Goal: Transaction & Acquisition: Purchase product/service

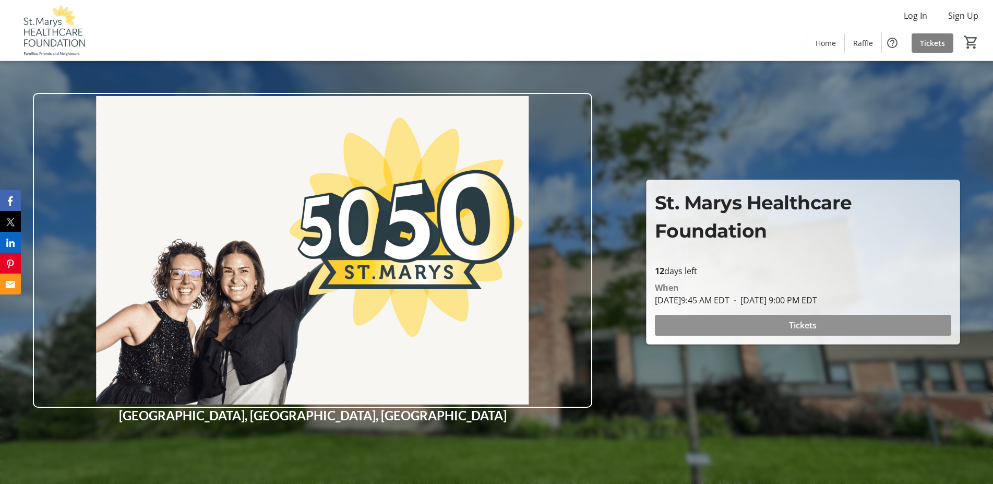
click at [805, 323] on span "Tickets" at bounding box center [803, 325] width 28 height 13
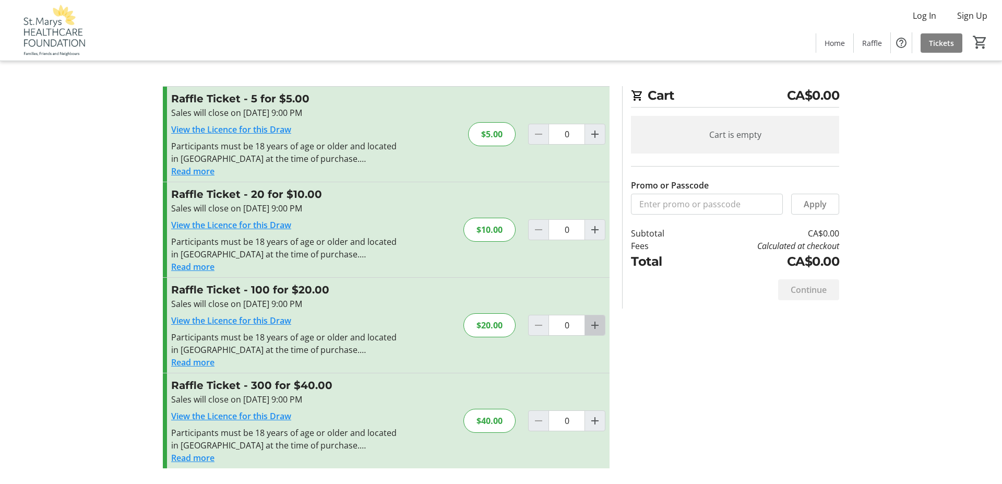
click at [597, 327] on mat-icon "Increment by one" at bounding box center [594, 325] width 13 height 13
type input "1"
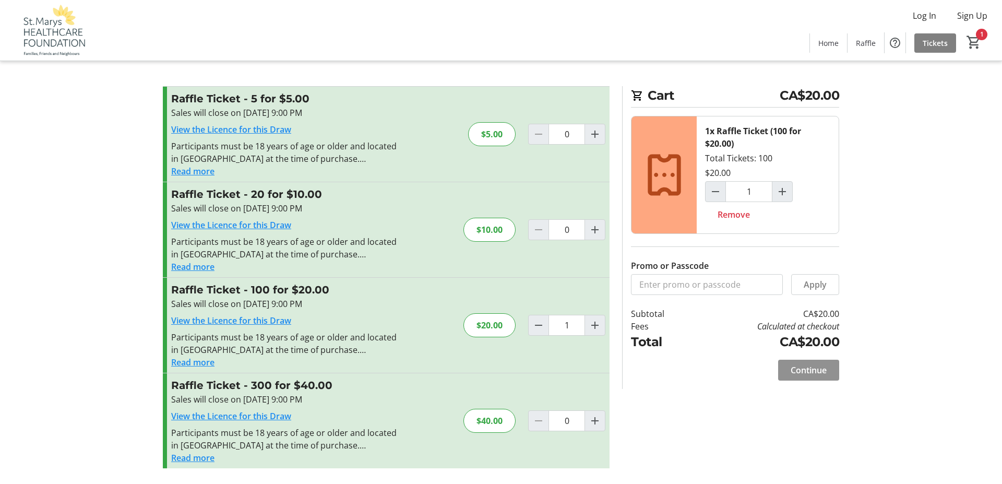
click at [803, 369] on span "Continue" at bounding box center [808, 370] width 36 height 13
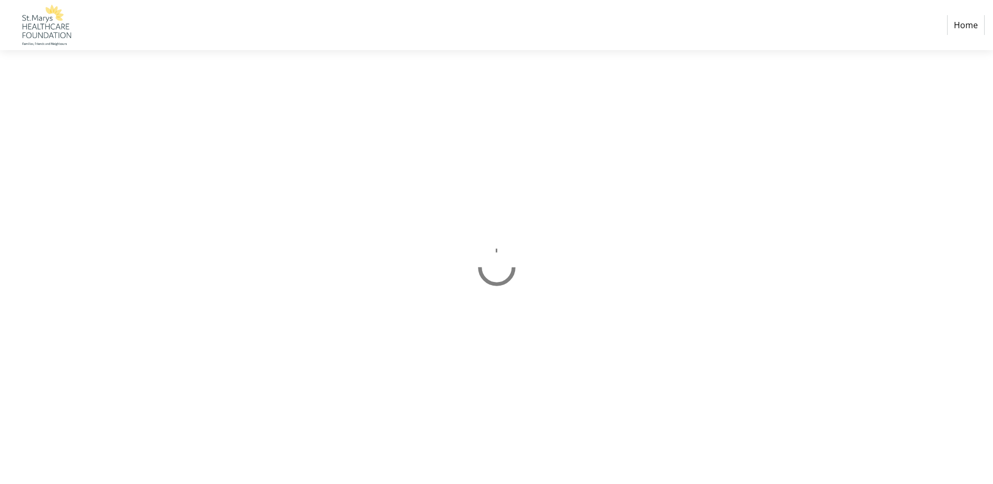
select select "CA"
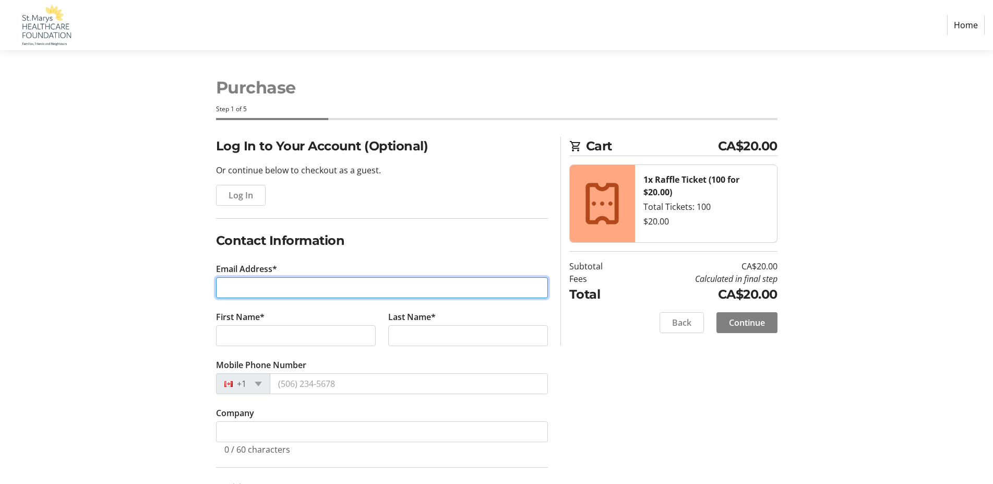
click at [266, 290] on input "Email Address*" at bounding box center [382, 287] width 332 height 21
type input "[EMAIL_ADDRESS][DOMAIN_NAME]"
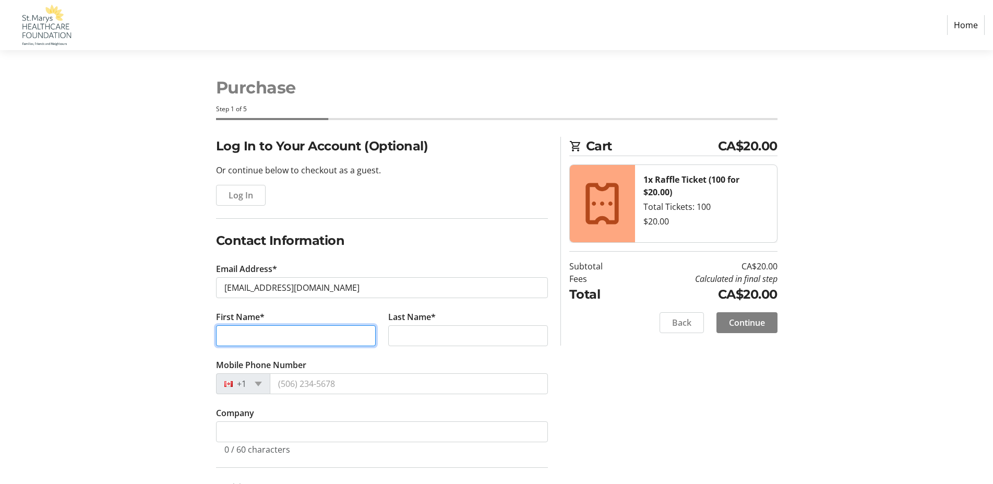
type input "[PERSON_NAME]"
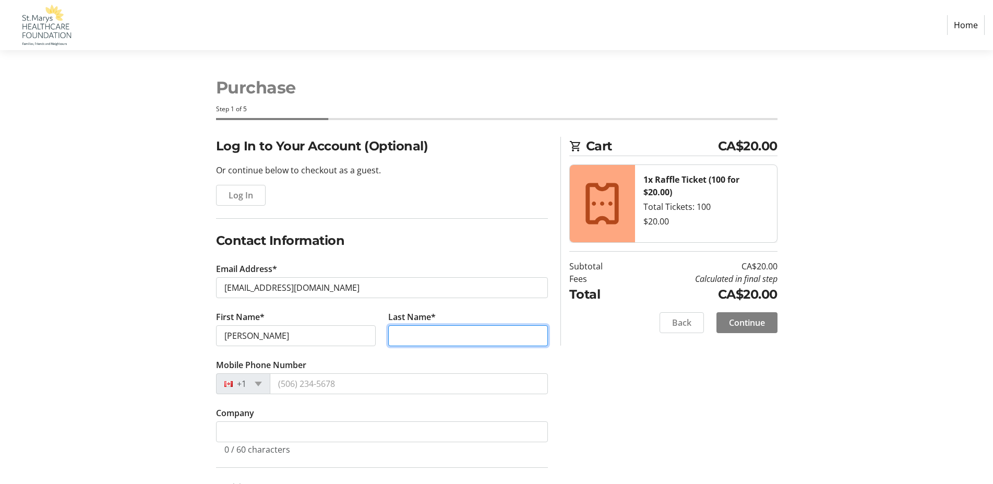
type input "[PERSON_NAME]"
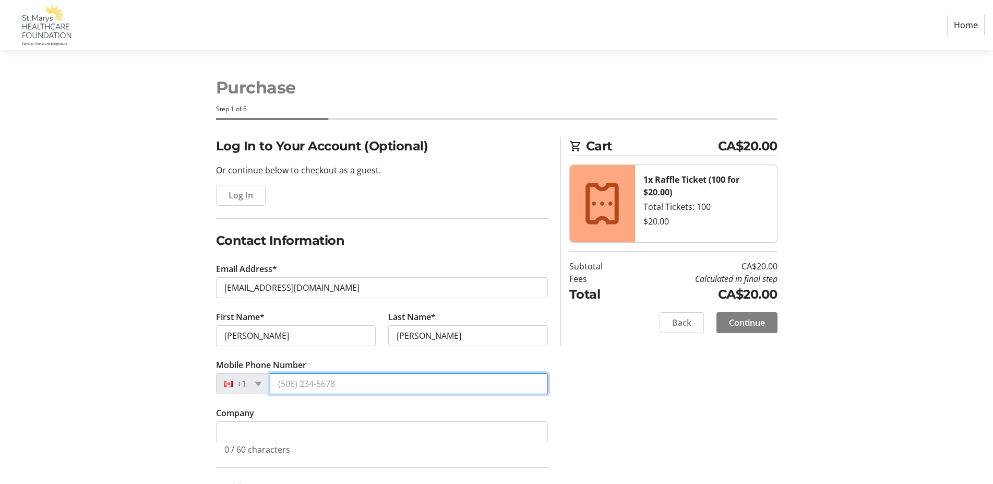
type input "[PHONE_NUMBER]"
type input "P.O. Box 1598 - [STREET_ADDRESS][PERSON_NAME]"
type input "[STREET_ADDRESS][PERSON_NAME]"
type input "St. Marys"
select select "ON"
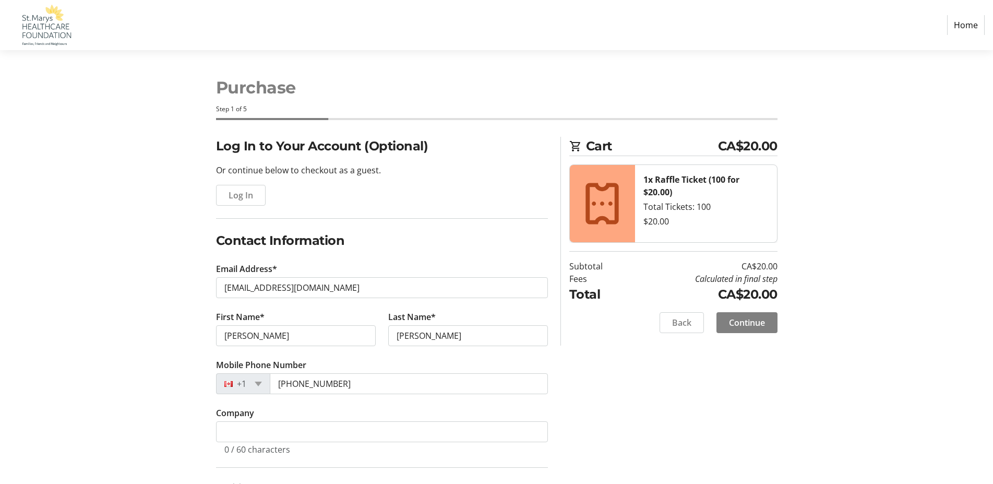
type input "N4X 1B9"
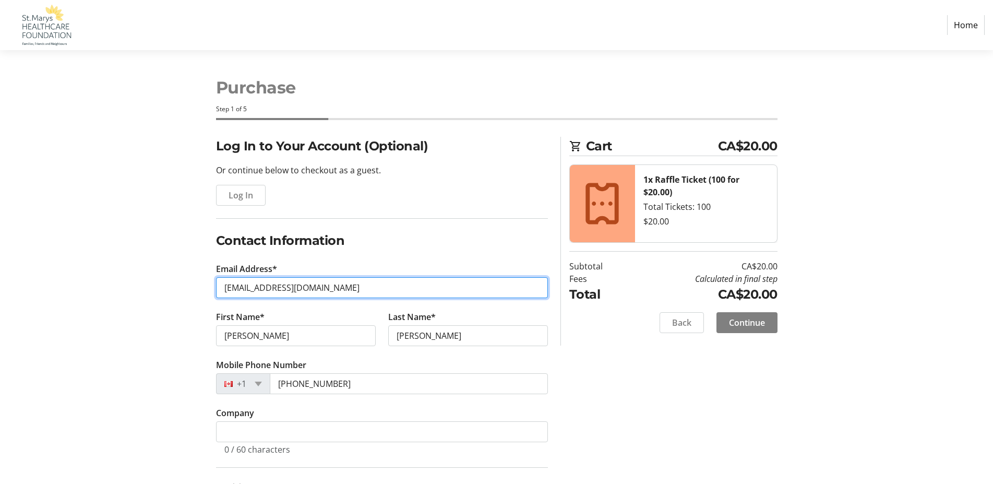
type input "[PHONE_NUMBER]"
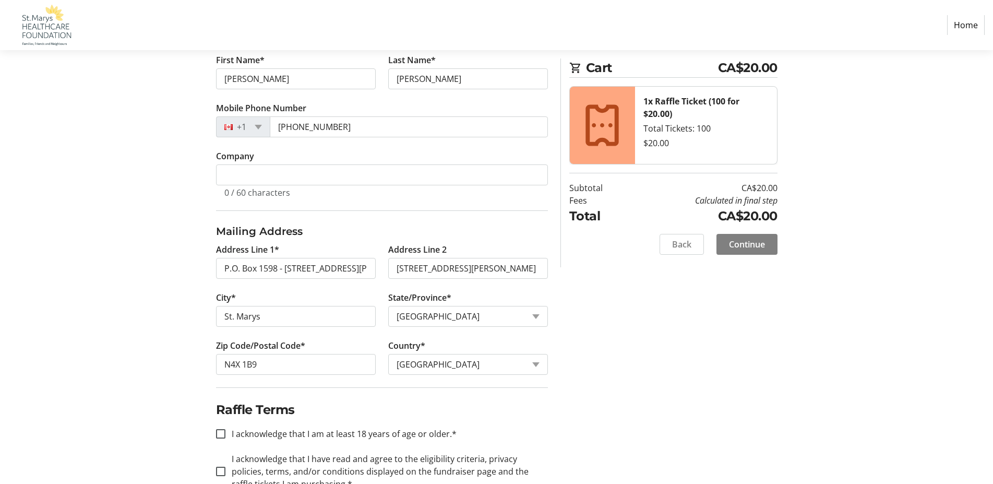
scroll to position [257, 0]
drag, startPoint x: 354, startPoint y: 266, endPoint x: 280, endPoint y: 269, distance: 73.6
click at [280, 269] on input "P.O. Box 1598 - [STREET_ADDRESS][PERSON_NAME]" at bounding box center [296, 267] width 160 height 21
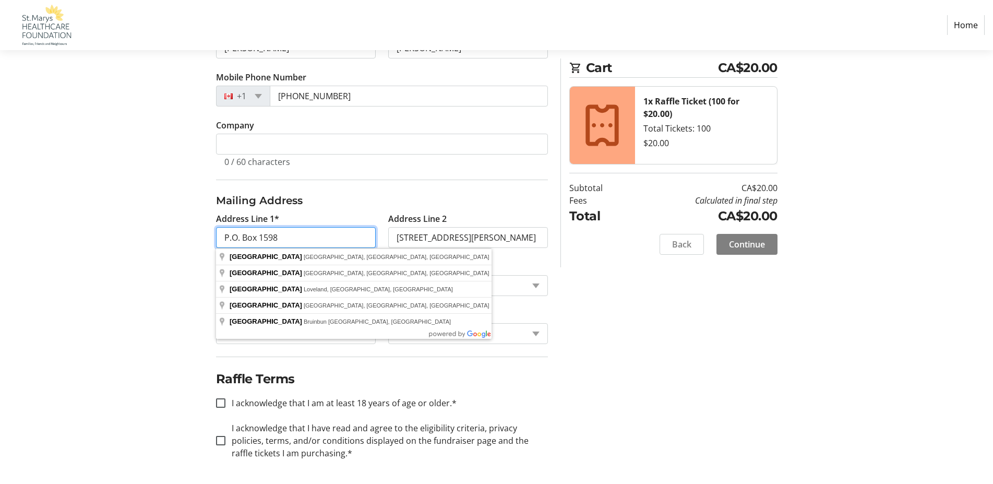
scroll to position [288, 0]
type input "P.O. Box 1598"
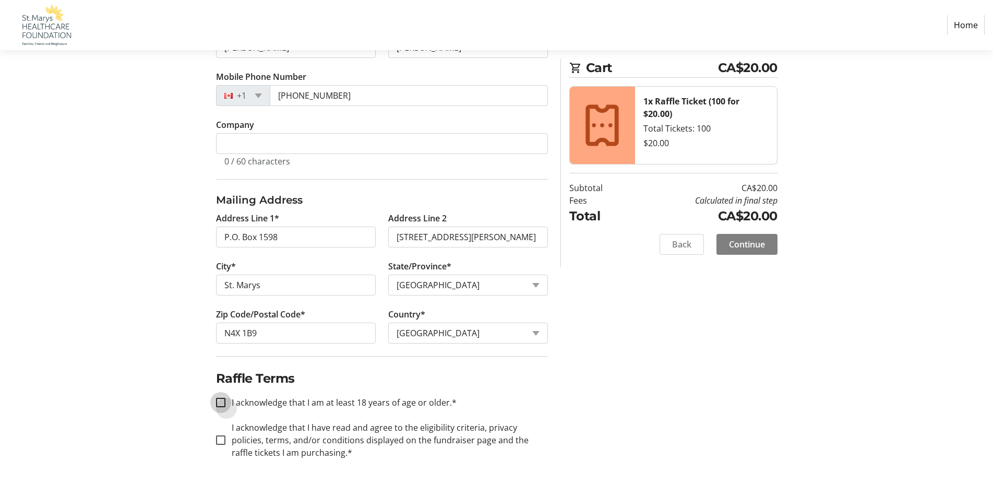
click at [222, 399] on input "I acknowledge that I am at least 18 years of age or older.*" at bounding box center [220, 402] width 9 height 9
checkbox input "true"
click at [224, 441] on input "I acknowledge that I have read and agree to the eligibility criteria, privacy p…" at bounding box center [220, 439] width 9 height 9
checkbox input "true"
click at [739, 241] on span "Continue" at bounding box center [747, 244] width 36 height 13
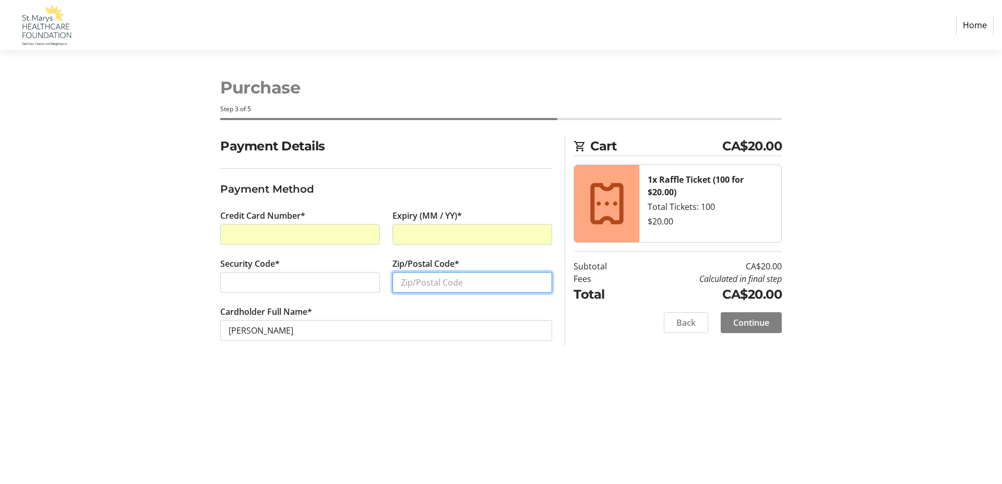
click at [415, 286] on input "Zip/Postal Code*" at bounding box center [472, 282] width 160 height 21
type input "N4X 1B9"
click at [764, 322] on span "Continue" at bounding box center [751, 322] width 36 height 13
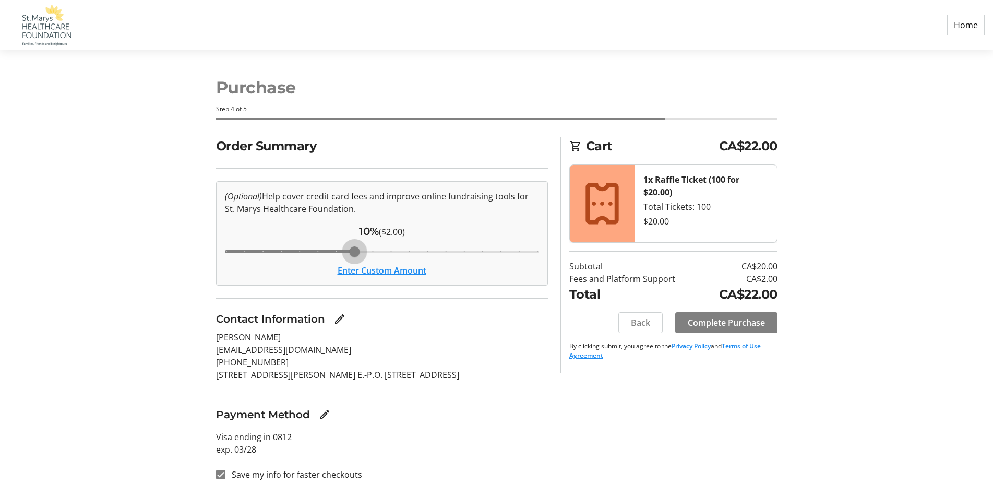
drag, startPoint x: 357, startPoint y: 249, endPoint x: 346, endPoint y: 249, distance: 11.5
click at [346, 249] on input "Cover fees percentage" at bounding box center [382, 251] width 336 height 23
click at [362, 272] on button "Enter Custom Amount" at bounding box center [382, 270] width 89 height 13
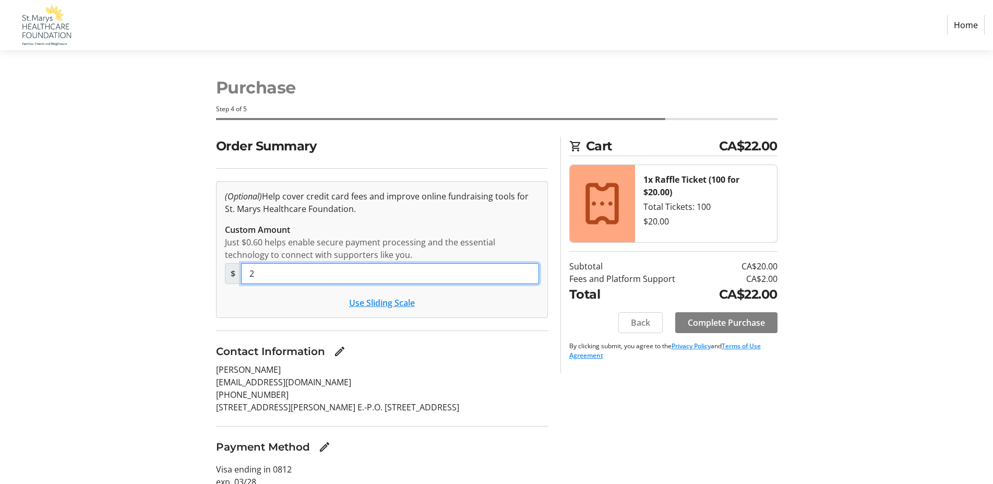
drag, startPoint x: 256, startPoint y: 273, endPoint x: 246, endPoint y: 270, distance: 10.4
click at [246, 270] on input "2" at bounding box center [390, 273] width 298 height 21
type input "1.00"
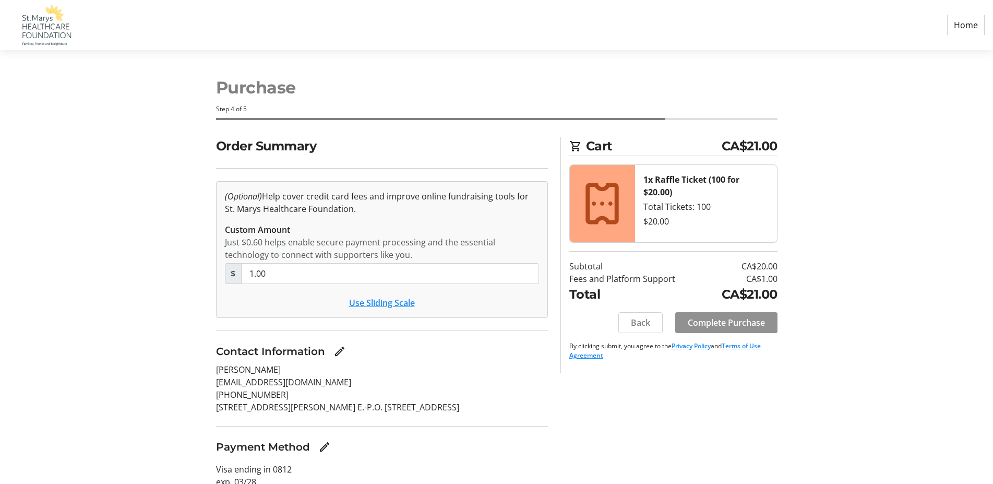
click at [738, 322] on span "Complete Purchase" at bounding box center [726, 322] width 77 height 13
